Goal: Navigation & Orientation: Find specific page/section

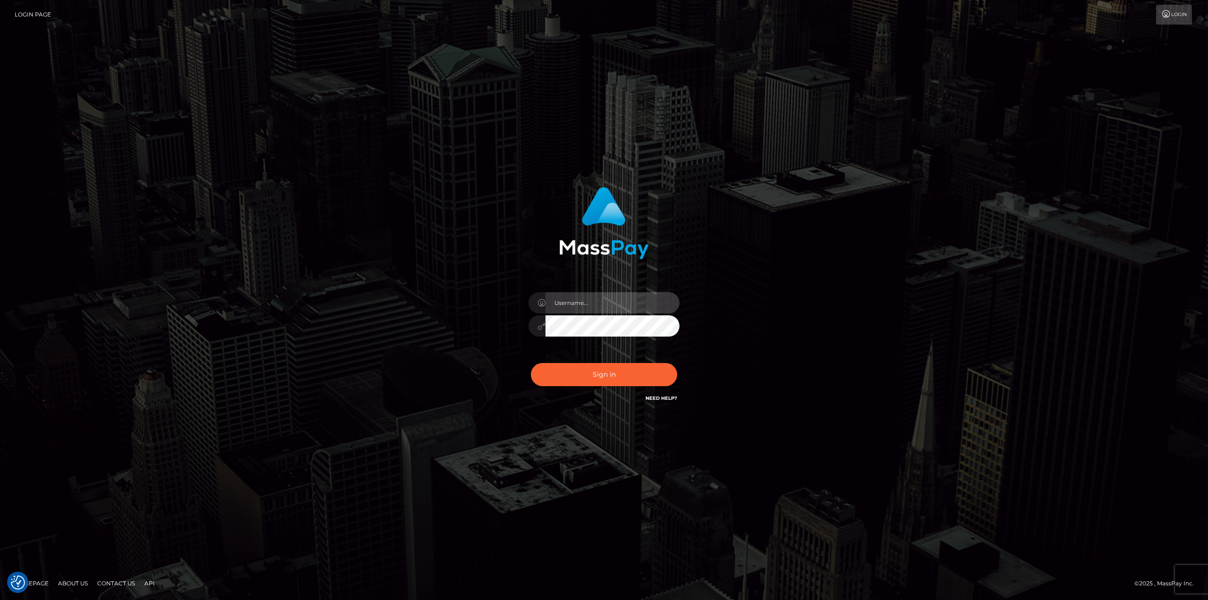
click at [592, 299] on input "text" at bounding box center [613, 302] width 134 height 21
type input "[PERSON_NAME]"
click at [621, 380] on button "Sign in" at bounding box center [604, 374] width 146 height 23
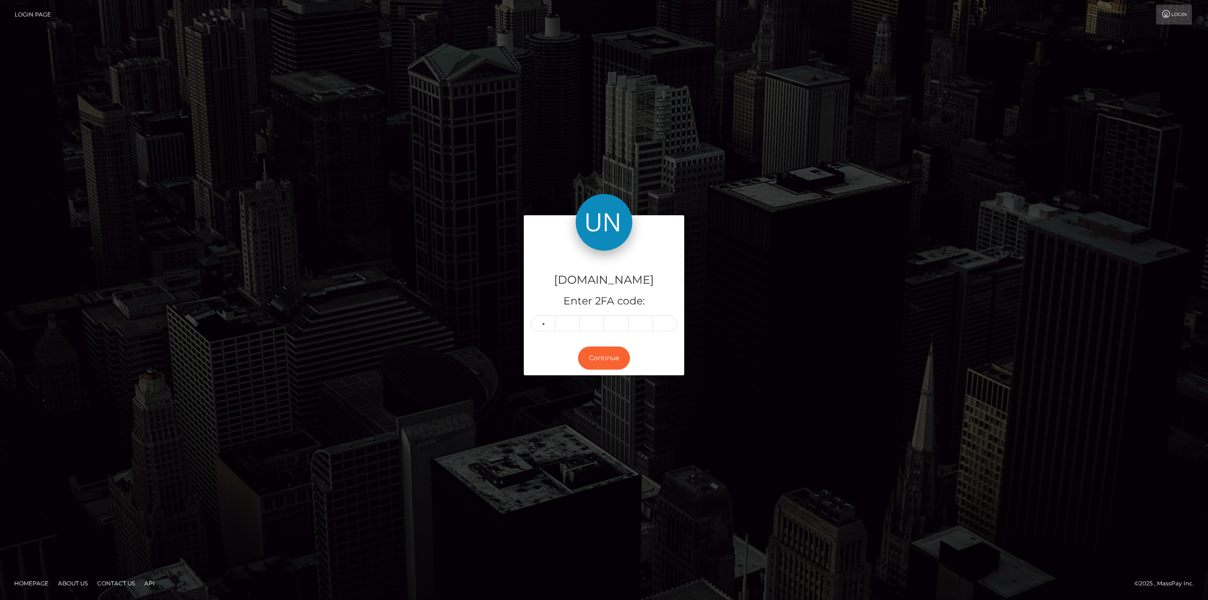
type input "7"
type input "1"
type input "8"
type input "5"
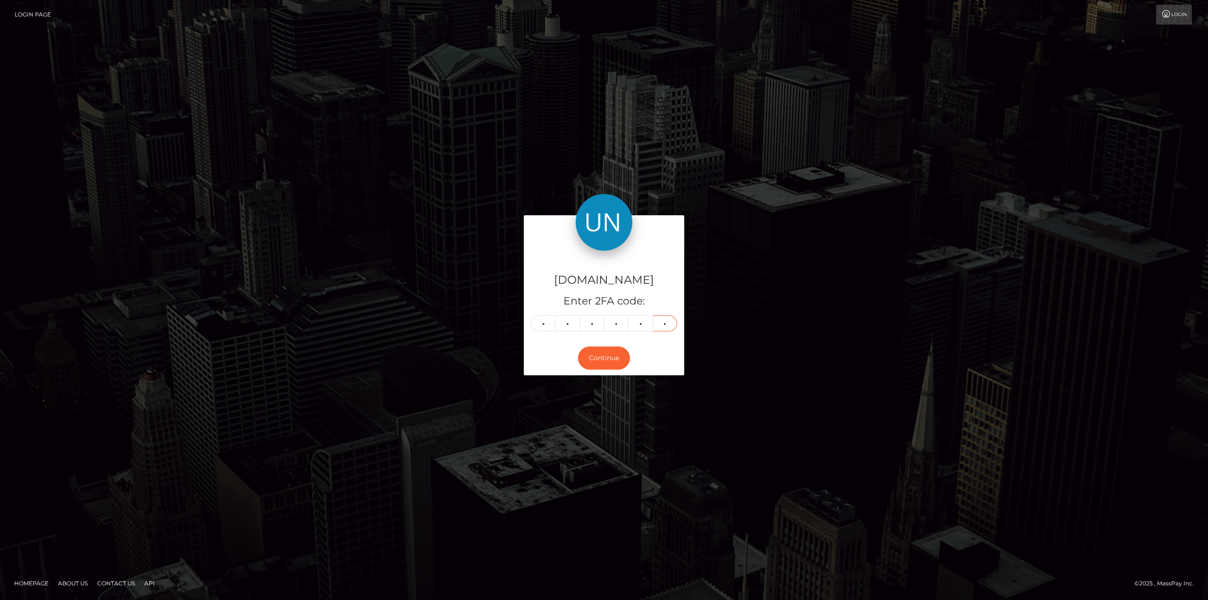
type input "4"
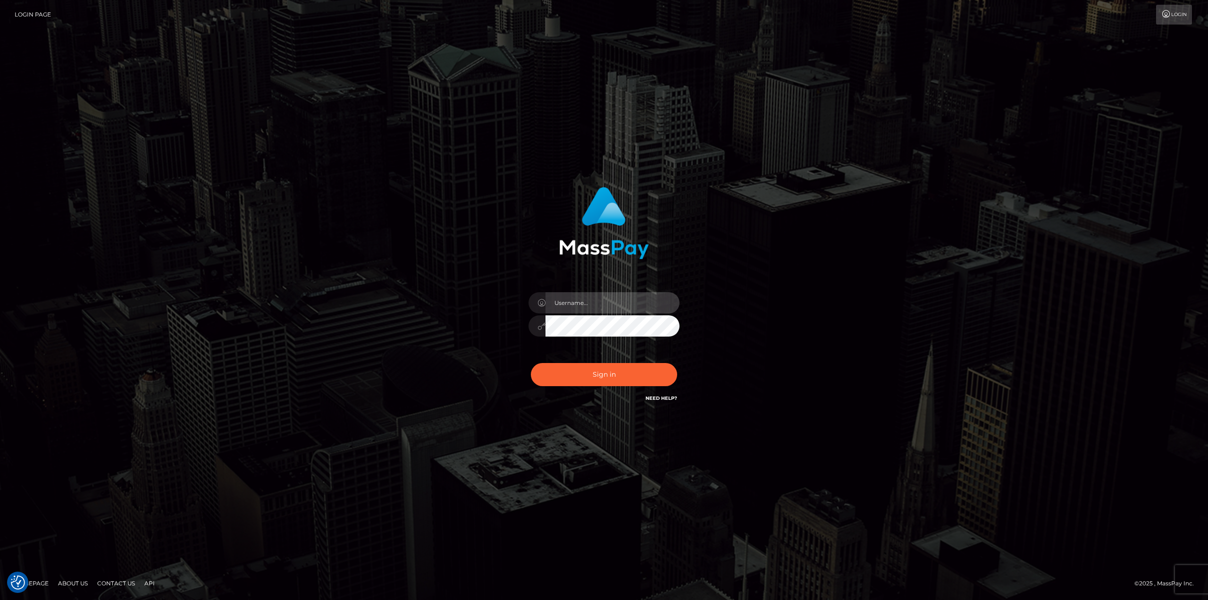
click at [592, 303] on input "text" at bounding box center [613, 302] width 134 height 21
type input "[PERSON_NAME]"
click at [531, 363] on button "Sign in" at bounding box center [604, 374] width 146 height 23
type input "[PERSON_NAME]"
click at [531, 363] on button "Sign in" at bounding box center [604, 374] width 146 height 23
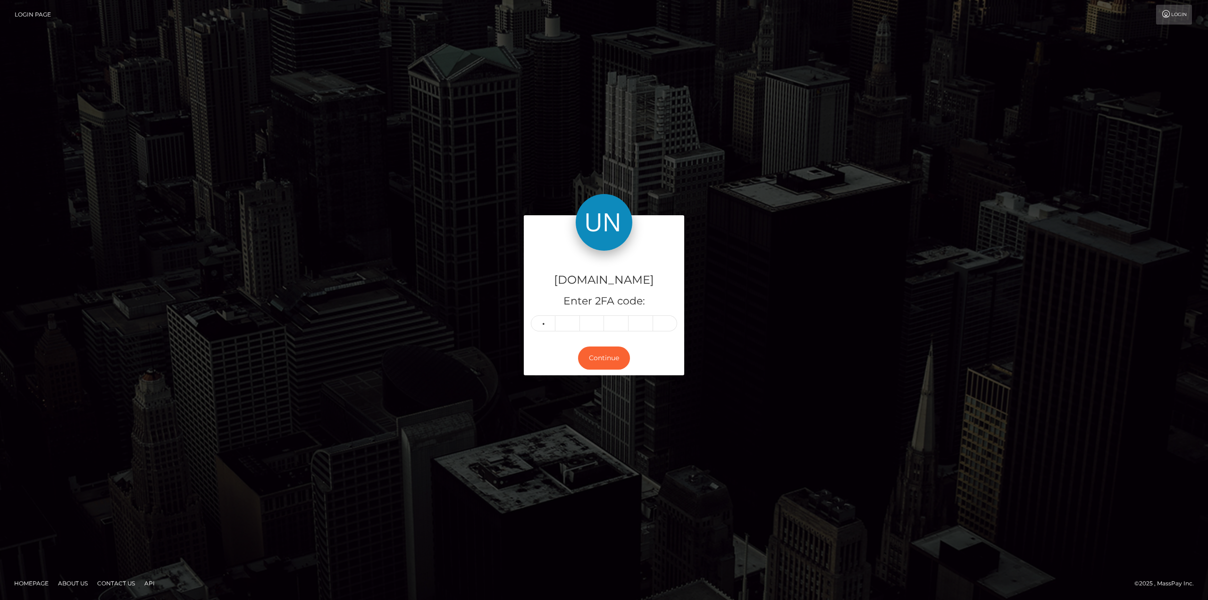
type input "4"
type input "8"
type input "6"
type input "1"
type input "6"
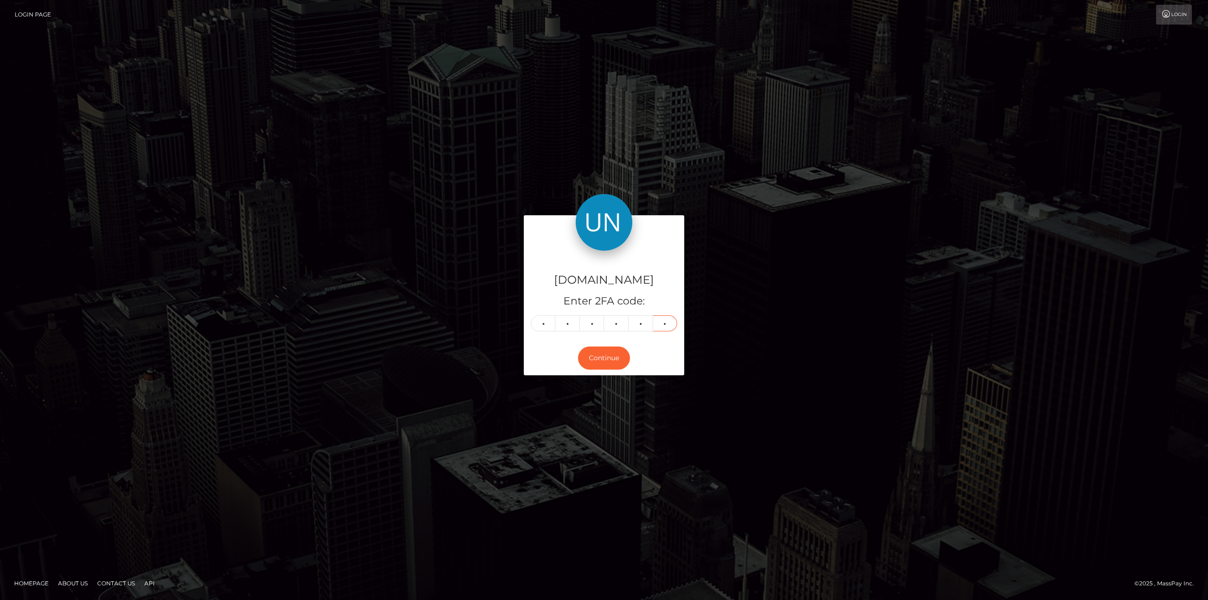
type input "2"
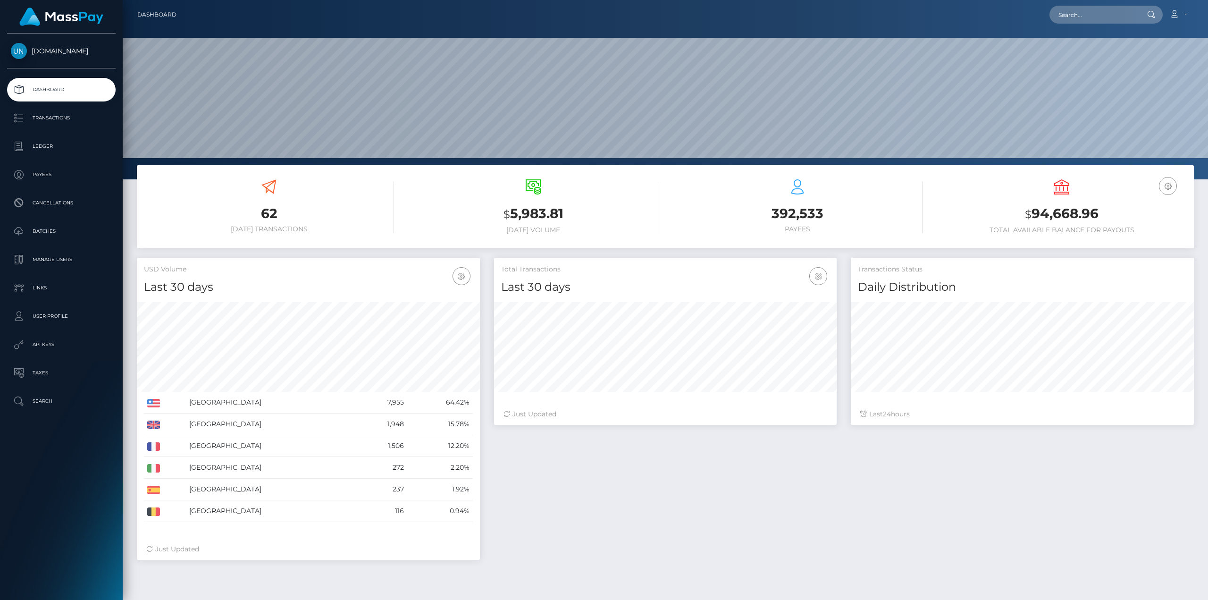
scroll to position [168, 343]
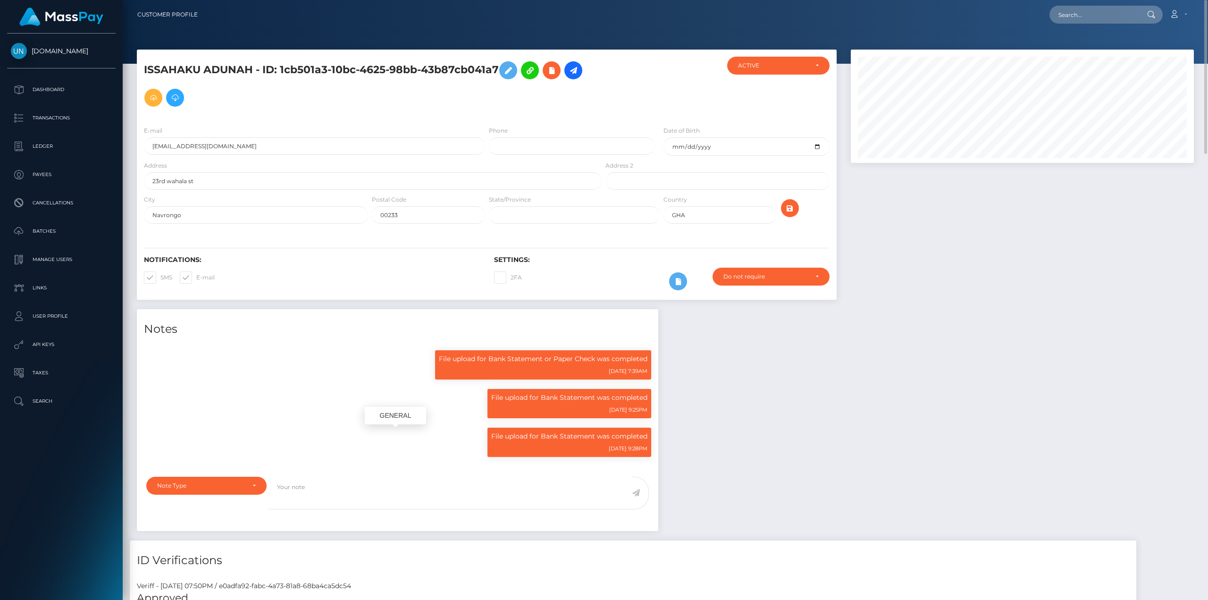
scroll to position [113, 343]
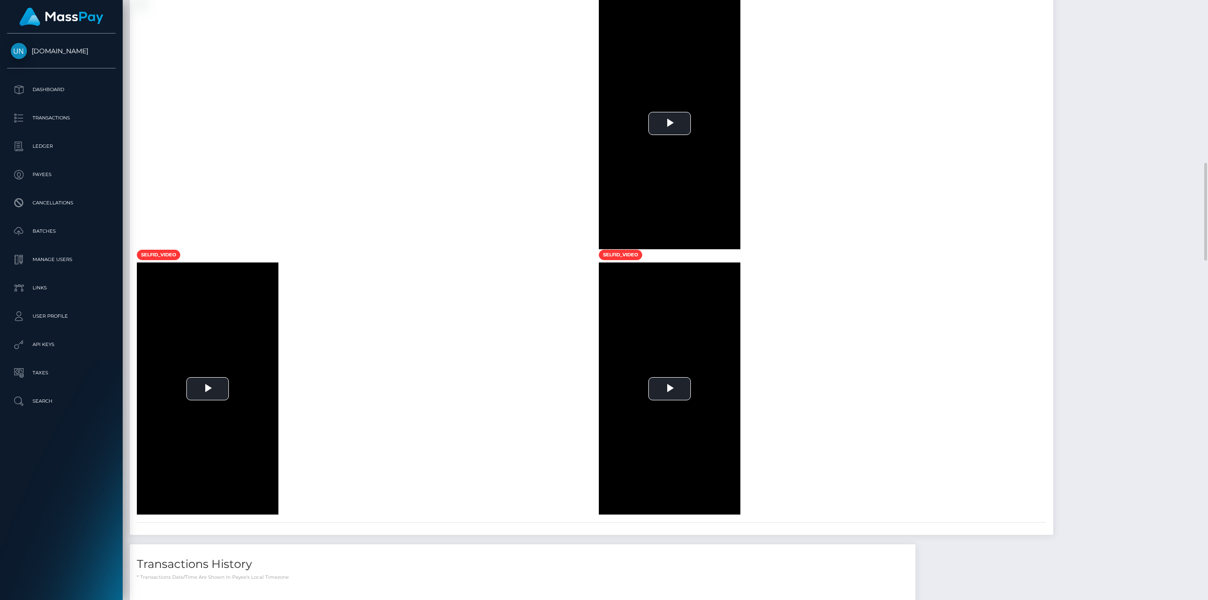
scroll to position [849, 0]
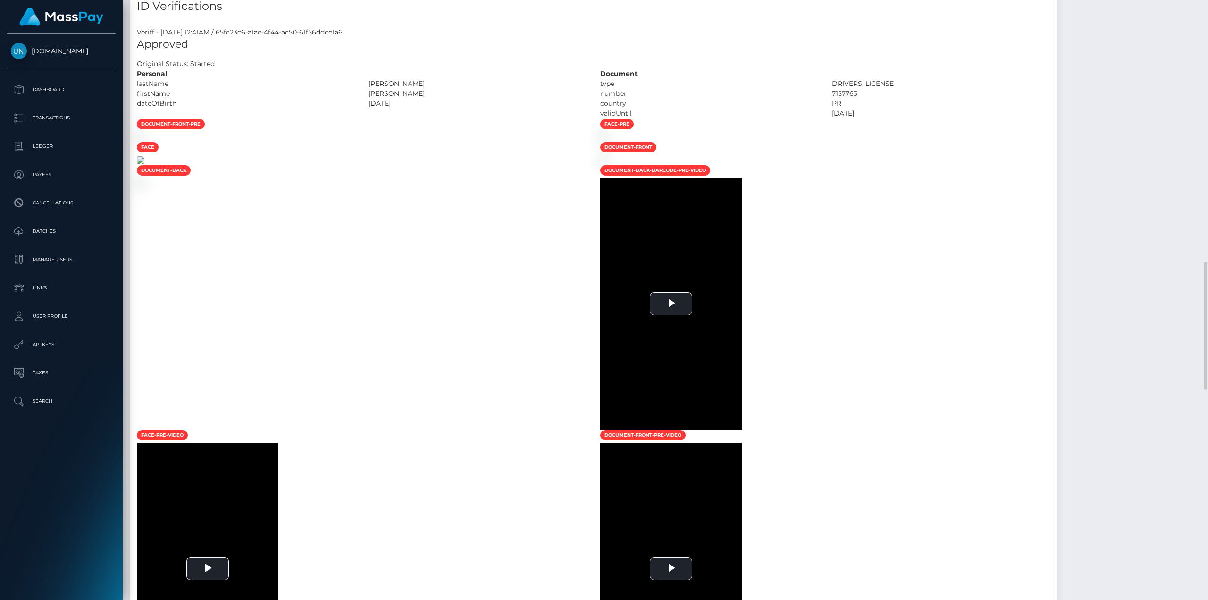
scroll to position [378, 0]
